Goal: Task Accomplishment & Management: Manage account settings

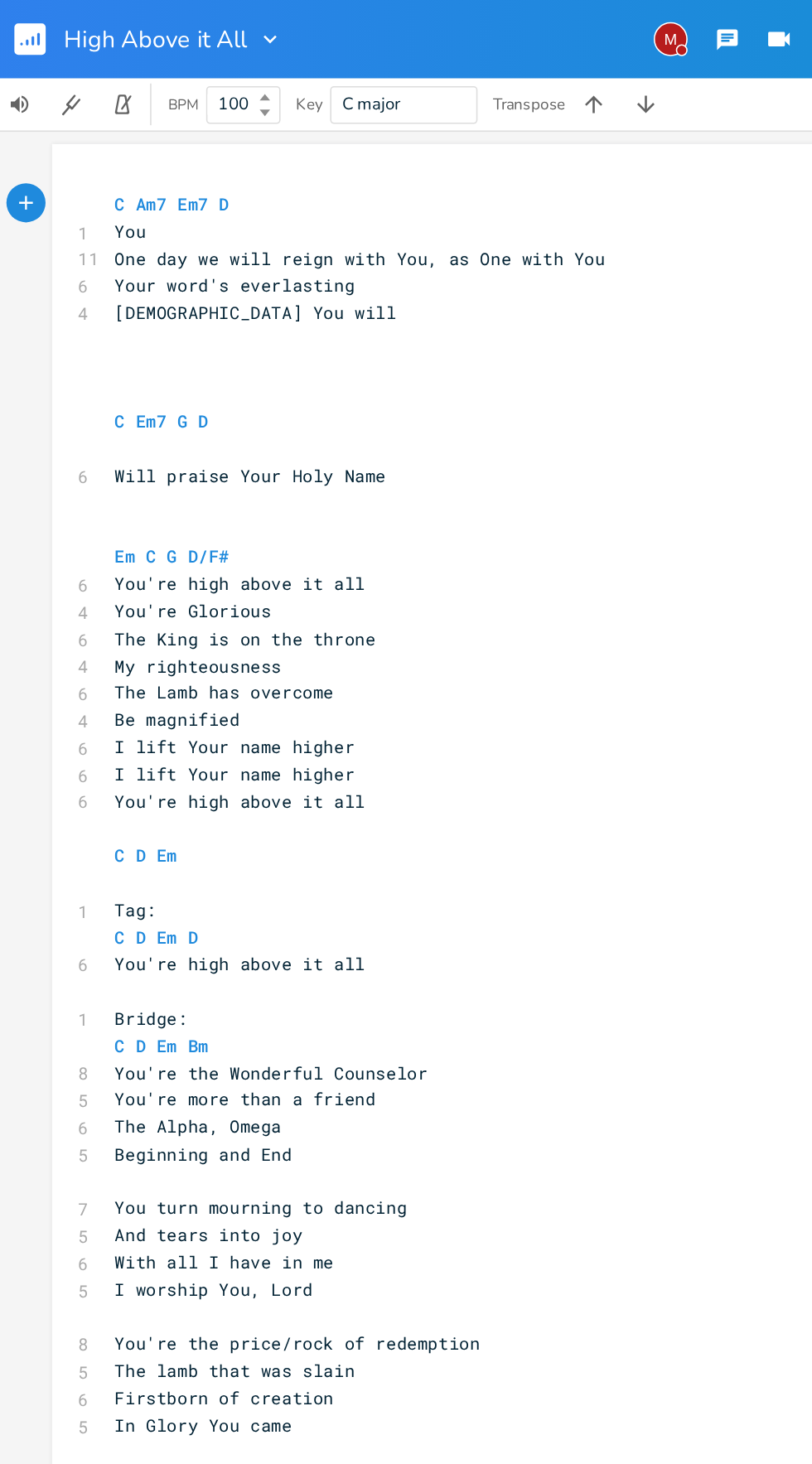
scroll to position [125, 0]
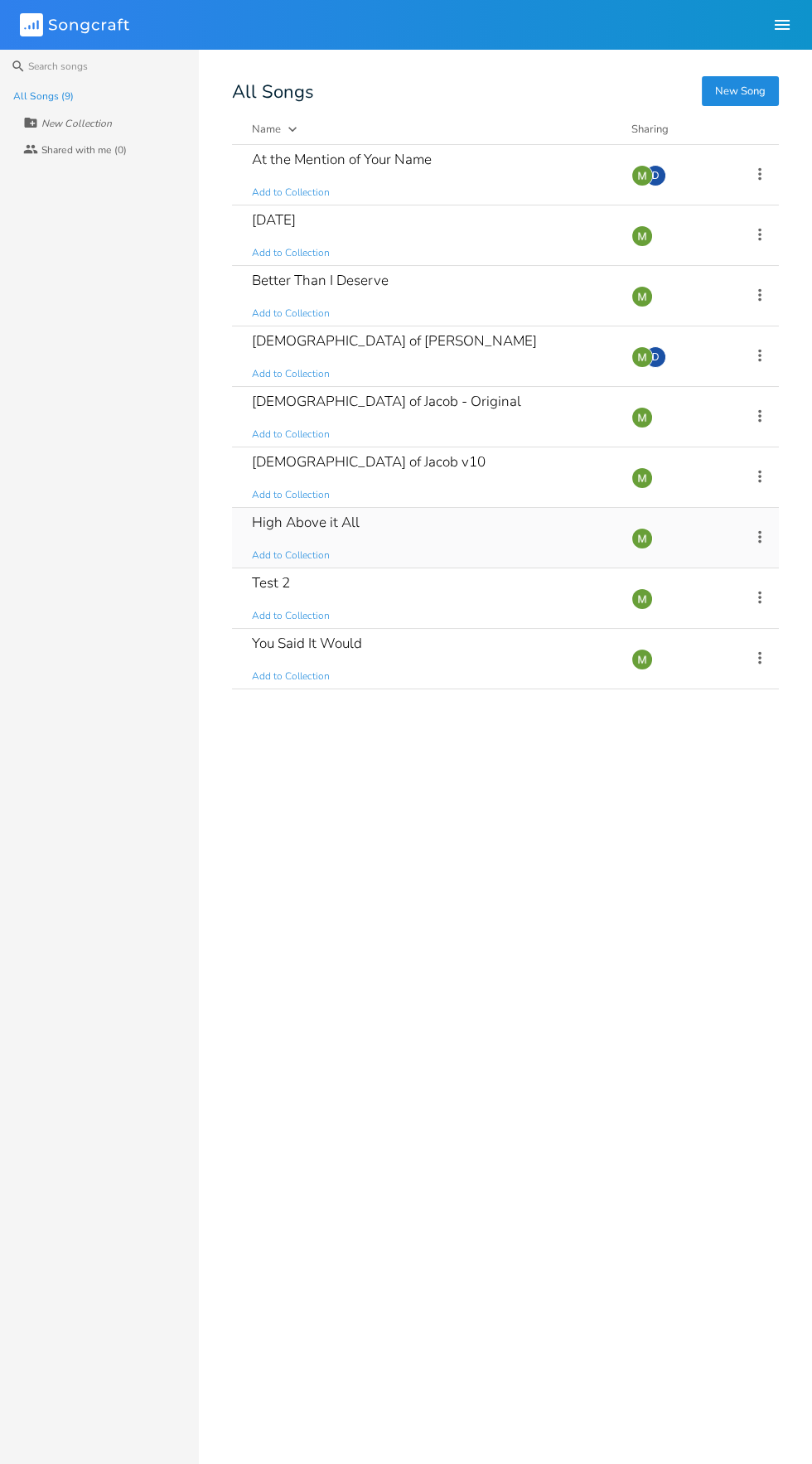
click at [451, 525] on div "High Above it All Add to Collection" at bounding box center [432, 537] width 360 height 59
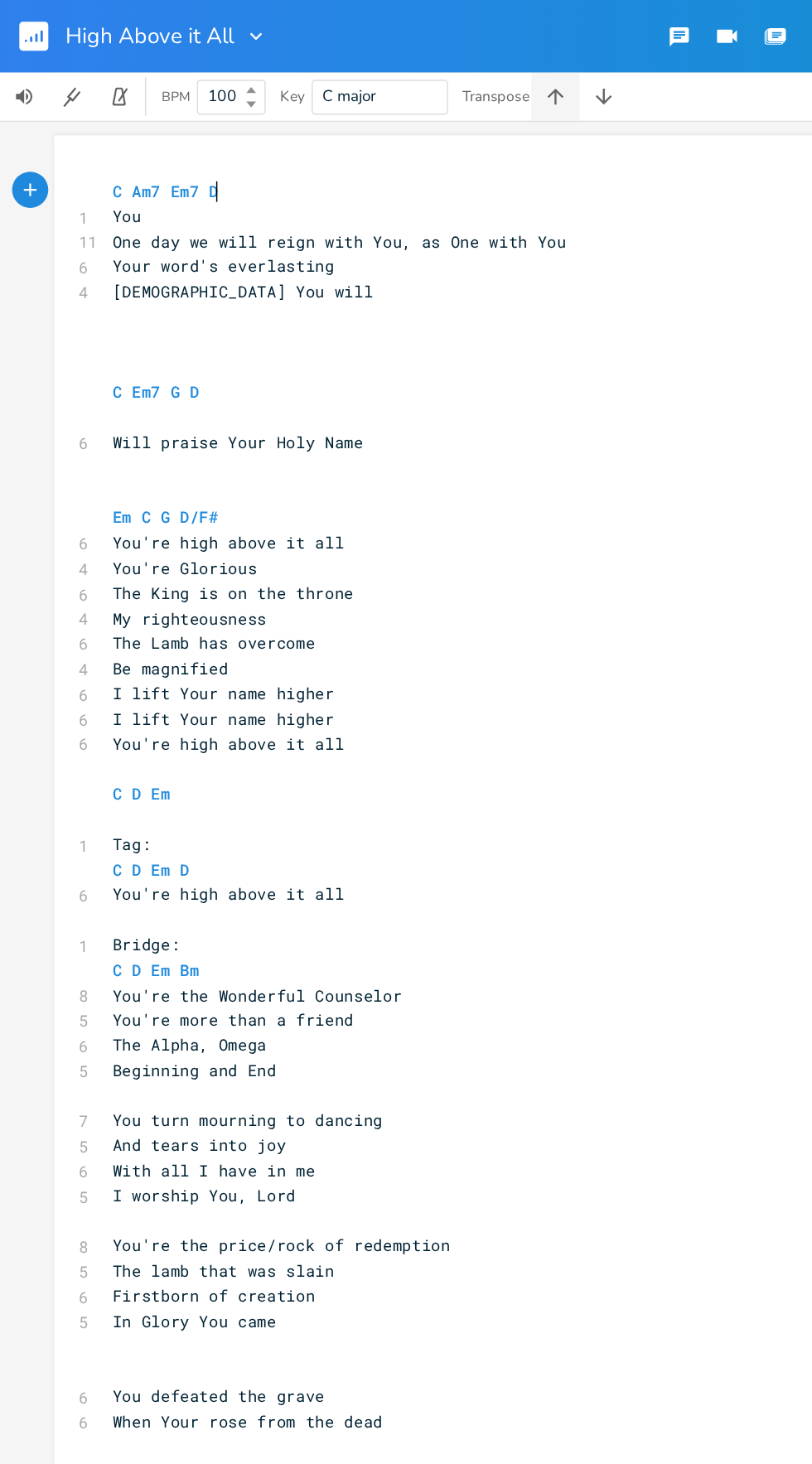
click at [383, 66] on icon "button" at bounding box center [380, 66] width 17 height 17
click at [383, 67] on icon "button" at bounding box center [380, 66] width 17 height 17
click at [393, 78] on button "button" at bounding box center [381, 66] width 33 height 33
click at [392, 81] on button "button" at bounding box center [381, 66] width 33 height 33
click at [387, 77] on button "button" at bounding box center [381, 66] width 33 height 33
